Goal: Book appointment/travel/reservation

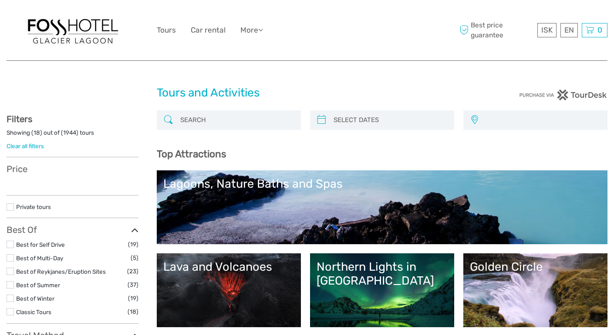
select select
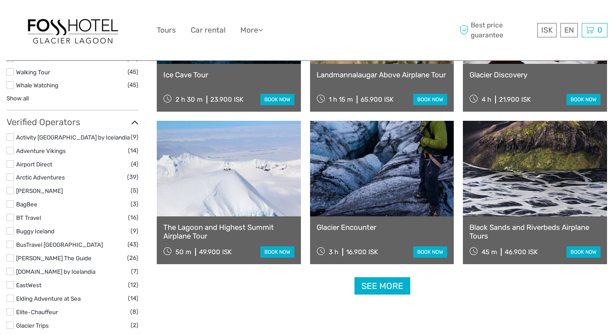
scroll to position [1002, 0]
click at [380, 287] on link "See more" at bounding box center [382, 286] width 56 height 18
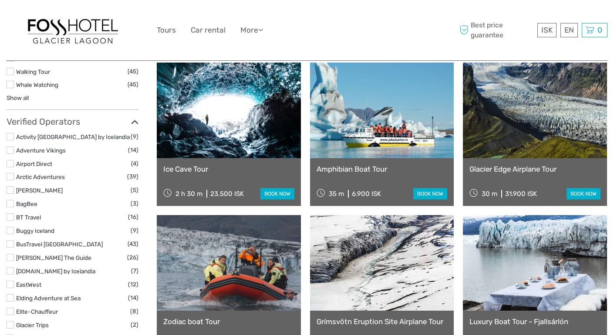
click at [426, 194] on link "book now" at bounding box center [430, 193] width 34 height 11
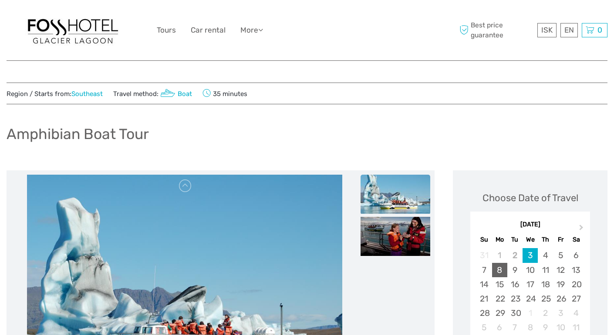
click at [498, 267] on div "8" at bounding box center [499, 270] width 15 height 14
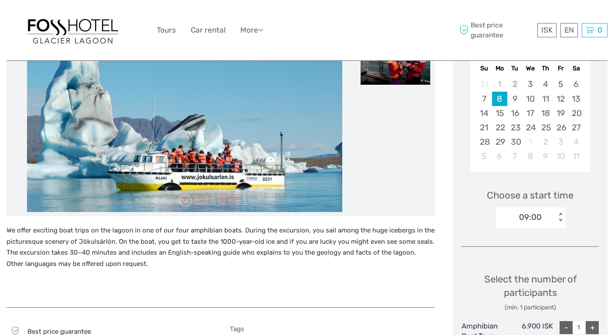
scroll to position [172, 0]
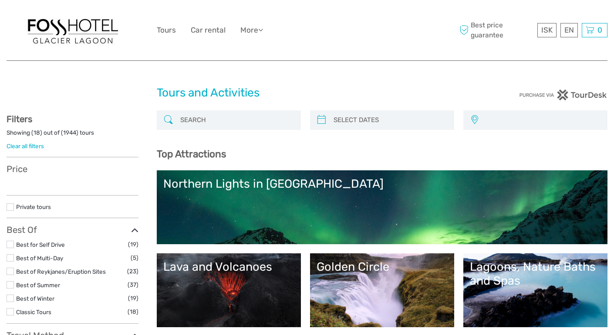
select select
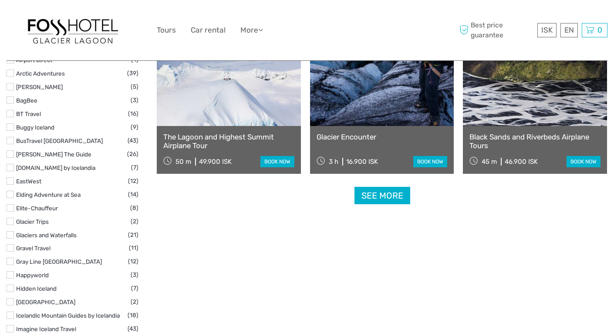
scroll to position [1107, 0]
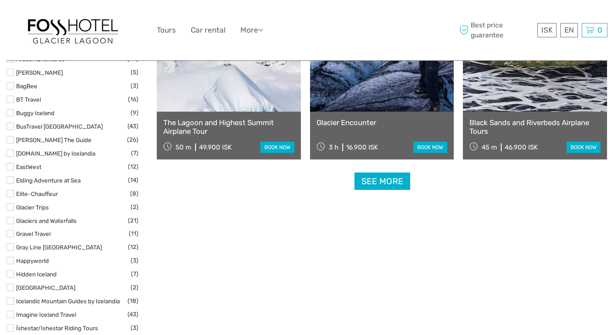
select select
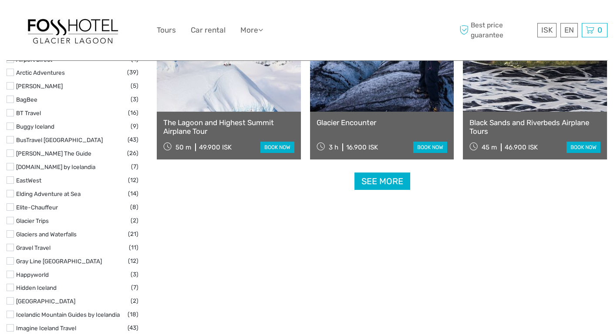
scroll to position [0, 0]
click at [382, 184] on link "See more" at bounding box center [382, 182] width 56 height 18
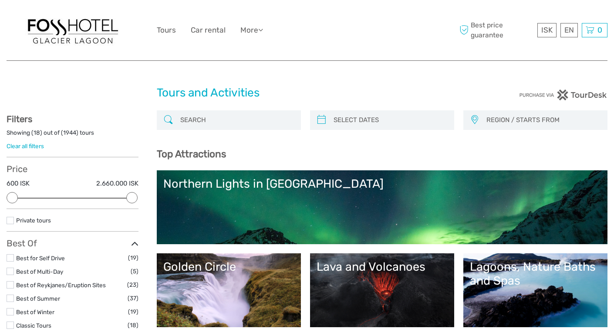
select select
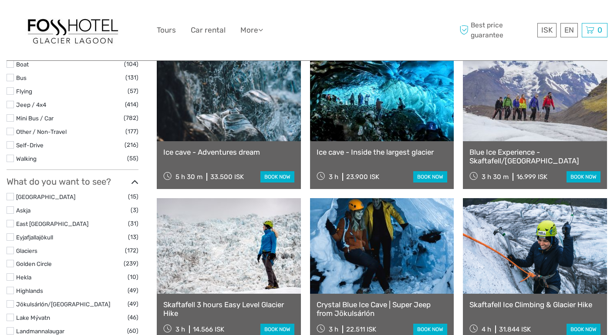
scroll to position [314, 0]
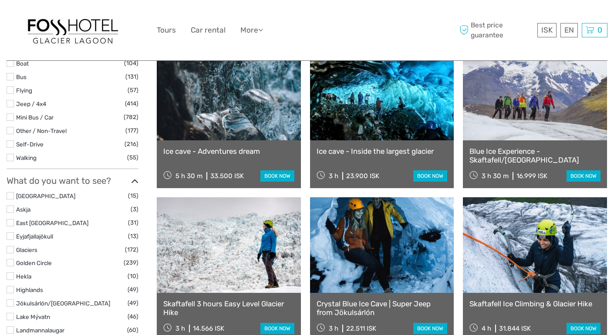
click at [371, 119] on link at bounding box center [382, 93] width 144 height 96
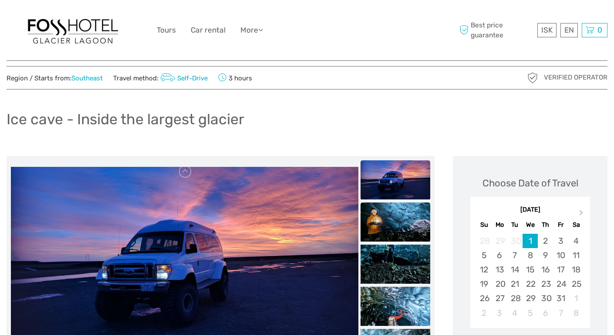
click at [388, 210] on img at bounding box center [395, 222] width 70 height 39
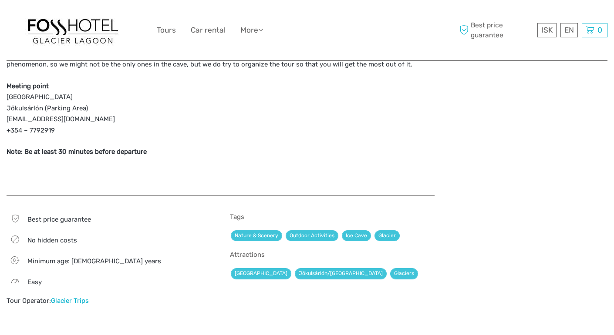
scroll to position [754, 0]
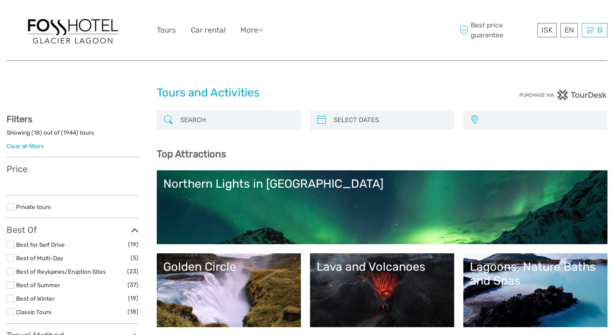
select select
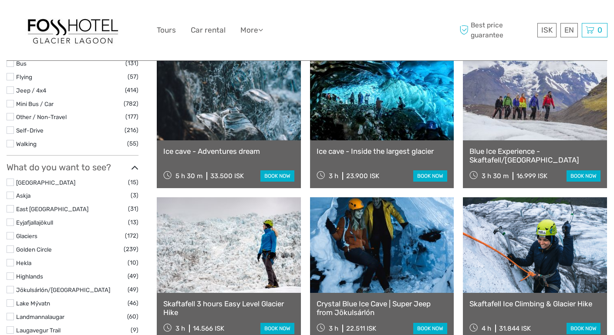
select select
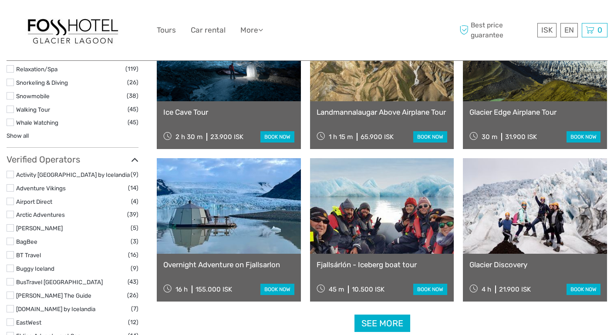
scroll to position [999, 0]
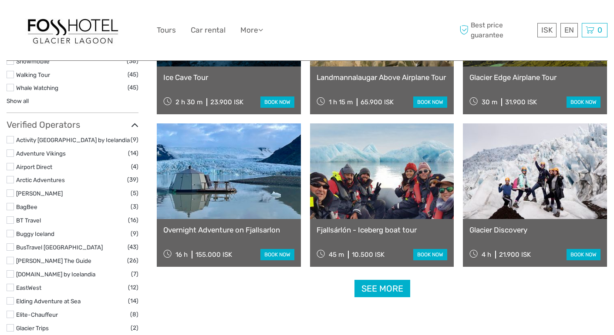
click at [370, 294] on link "See more" at bounding box center [382, 289] width 56 height 18
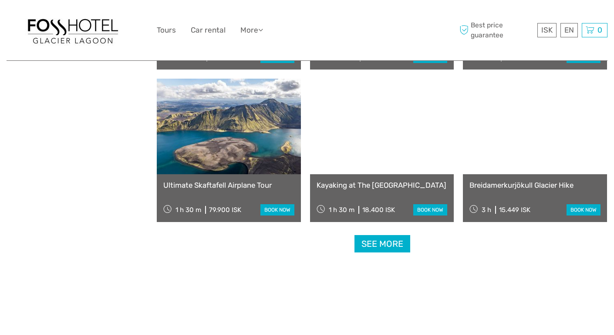
scroll to position [1749, 0]
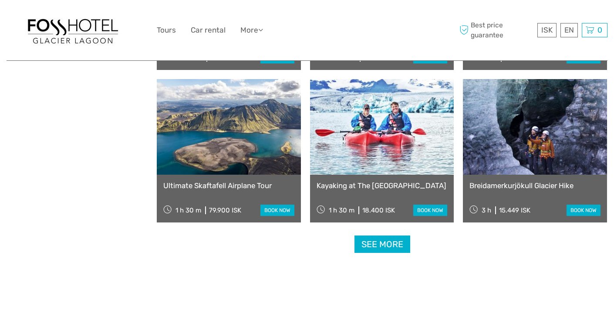
click at [373, 245] on link "See more" at bounding box center [382, 245] width 56 height 18
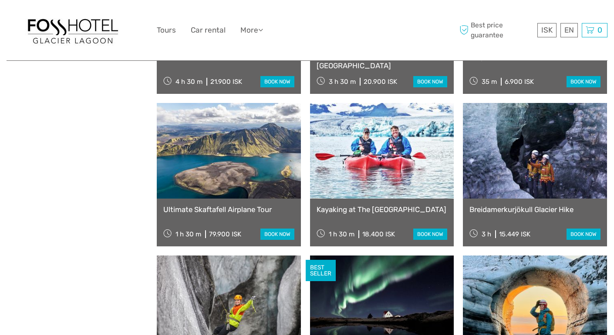
scroll to position [1725, 0]
